Goal: Information Seeking & Learning: Learn about a topic

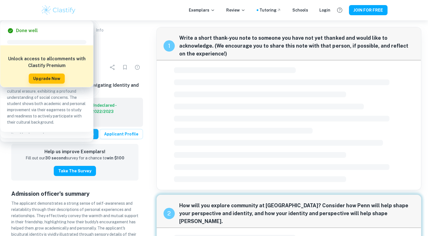
click at [73, 30] on p "Gratitude for a Mentor and Friend" at bounding box center [72, 30] width 18 height 6
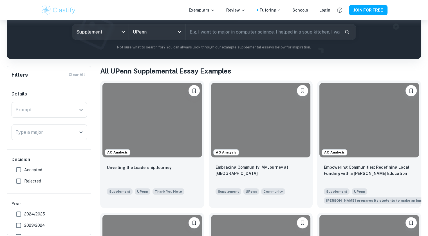
scroll to position [69, 0]
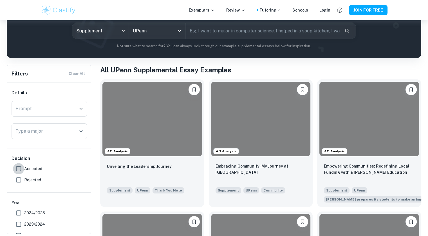
click at [19, 167] on input "Accepted" at bounding box center [18, 168] width 11 height 11
checkbox input "true"
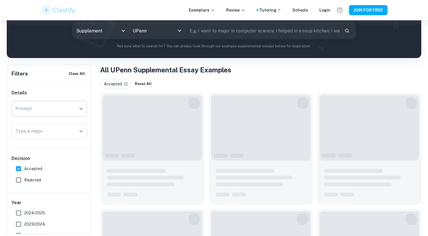
click at [62, 105] on input "Prompt" at bounding box center [45, 108] width 62 height 11
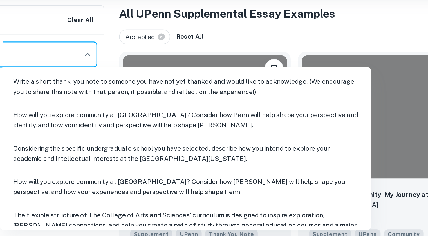
scroll to position [14, 0]
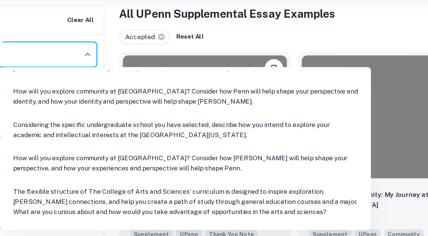
click at [94, 159] on li "How will you explore community at [GEOGRAPHIC_DATA]? Consider how [PERSON_NAME]…" at bounding box center [140, 160] width 221 height 19
type input "How will you explore community at [GEOGRAPHIC_DATA]? Consider how [PERSON_NAME]…"
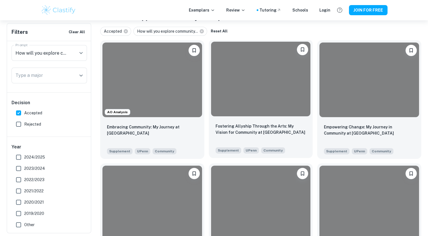
scroll to position [122, 0]
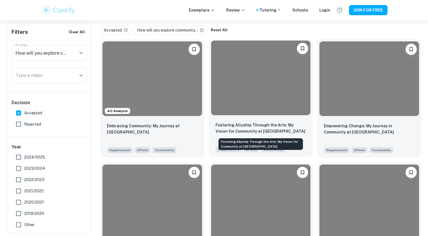
click at [224, 130] on p "Fostering Allyship Through the Arts: My Vision for Community at [GEOGRAPHIC_DAT…" at bounding box center [261, 128] width 91 height 12
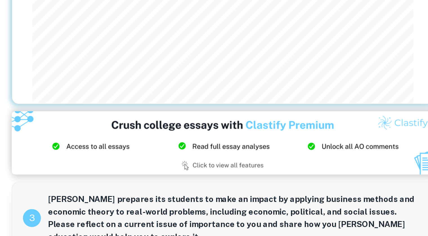
scroll to position [154, 0]
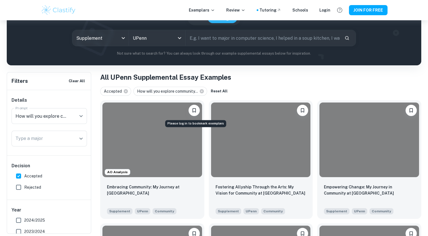
scroll to position [102, 0]
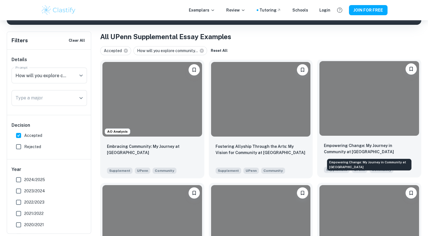
click at [328, 147] on p "Empowering Change: My Journey in Community at [GEOGRAPHIC_DATA]" at bounding box center [369, 148] width 91 height 12
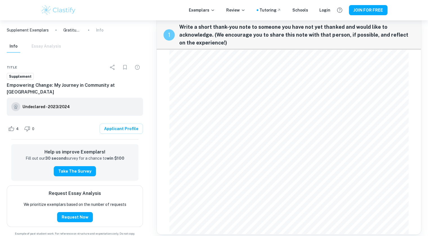
scroll to position [11, 0]
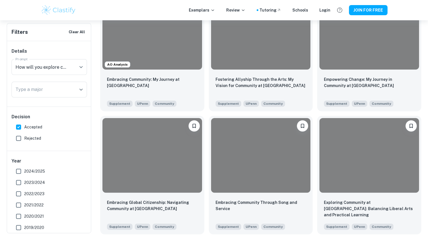
scroll to position [178, 0]
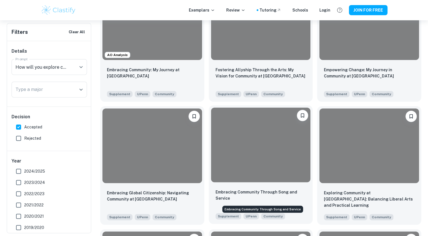
click at [227, 192] on p "Embracing Community Through Song and Service" at bounding box center [261, 195] width 91 height 12
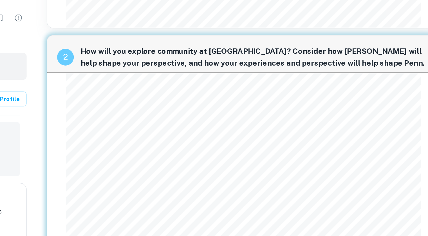
scroll to position [145, 0]
